Goal: Obtain resource: Download file/media

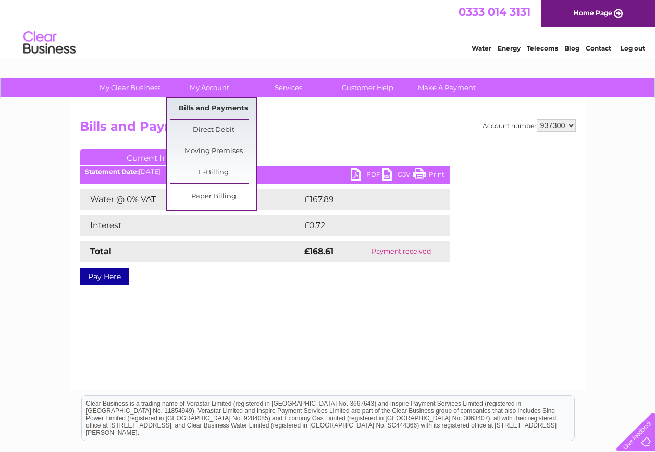
click at [226, 101] on link "Bills and Payments" at bounding box center [213, 109] width 86 height 21
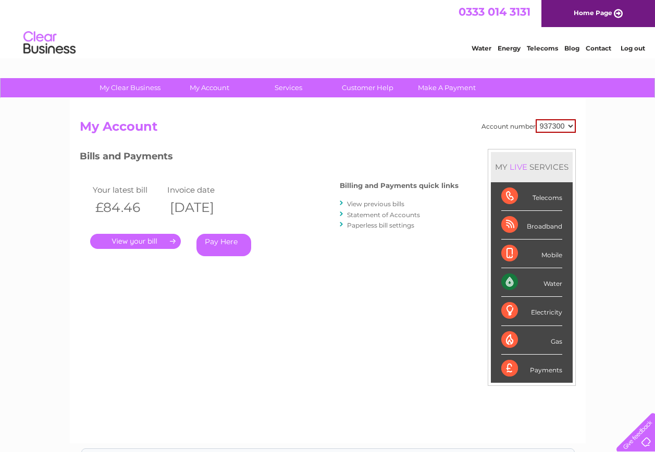
click at [366, 205] on link "View previous bills" at bounding box center [375, 204] width 57 height 8
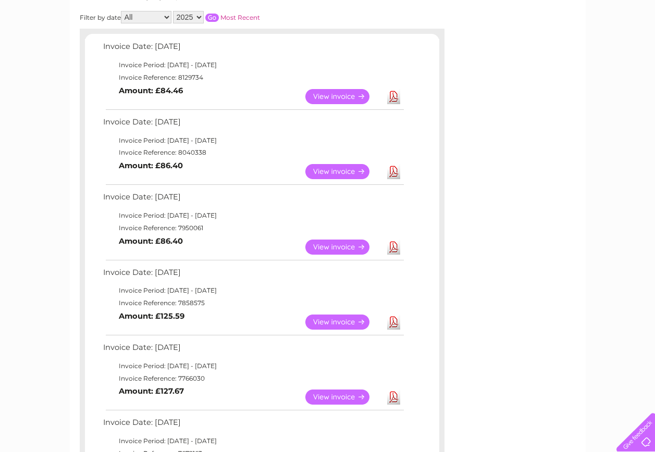
scroll to position [156, 0]
click at [391, 173] on link "Download" at bounding box center [393, 171] width 13 height 15
click at [397, 244] on link "Download" at bounding box center [393, 246] width 13 height 15
click at [391, 97] on link "Download" at bounding box center [393, 96] width 13 height 15
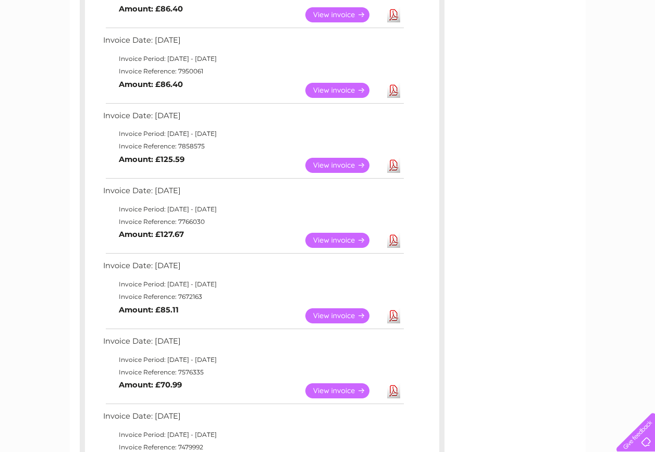
scroll to position [0, 0]
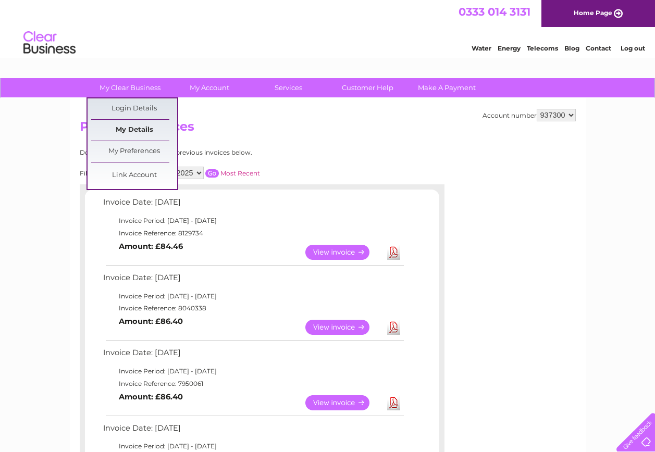
click at [136, 128] on link "My Details" at bounding box center [134, 130] width 86 height 21
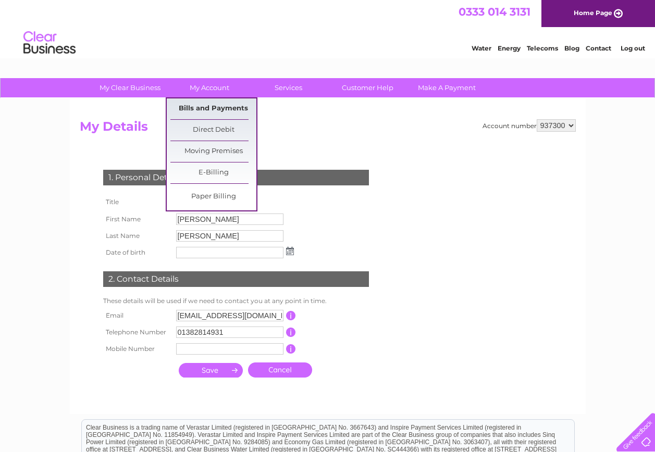
click at [213, 111] on link "Bills and Payments" at bounding box center [213, 109] width 86 height 21
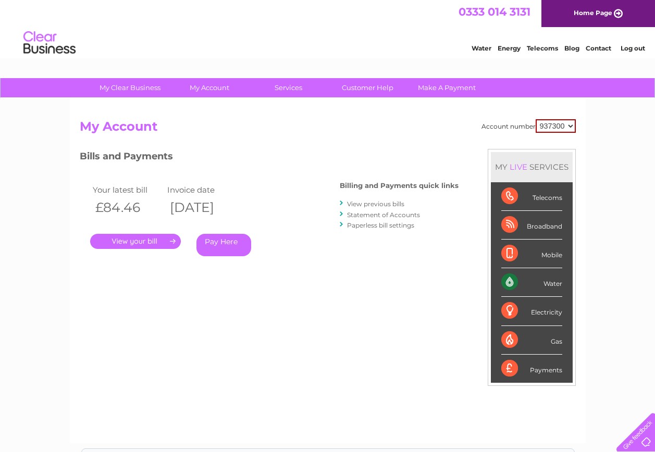
click at [369, 216] on link "Statement of Accounts" at bounding box center [383, 215] width 73 height 8
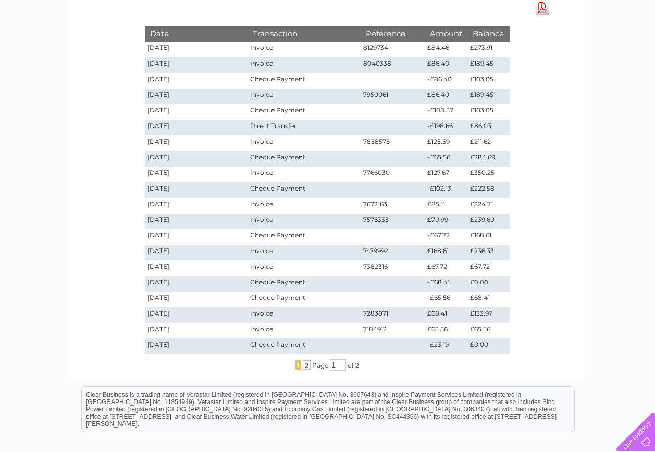
scroll to position [107, 0]
